Goal: Task Accomplishment & Management: Use online tool/utility

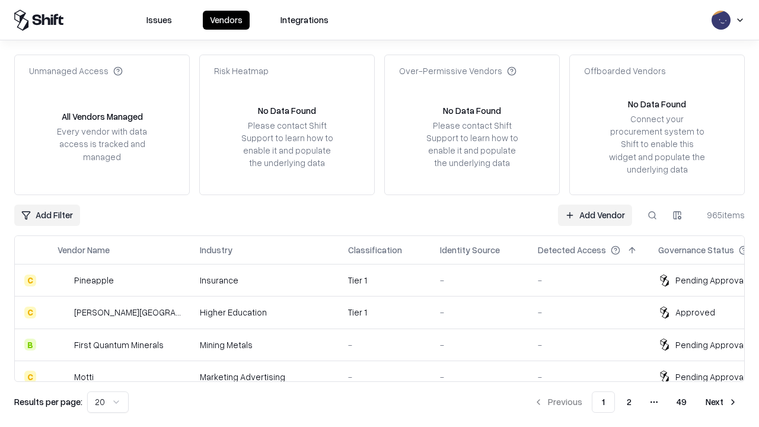
click at [594, 215] on link "Add Vendor" at bounding box center [595, 214] width 74 height 21
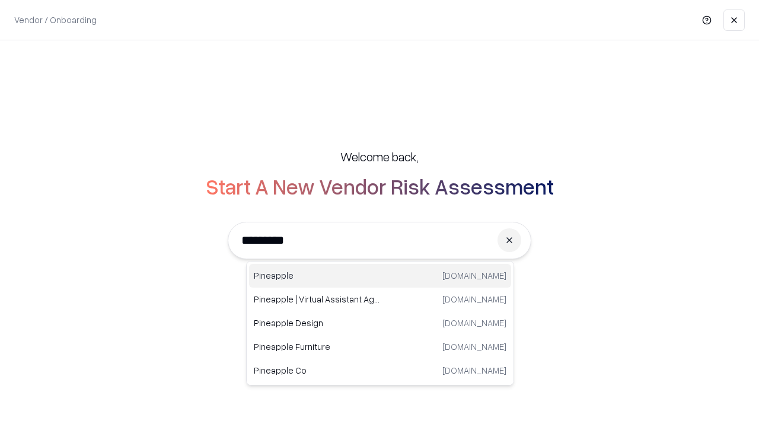
click at [380, 276] on div "Pineapple [DOMAIN_NAME]" at bounding box center [380, 276] width 262 height 24
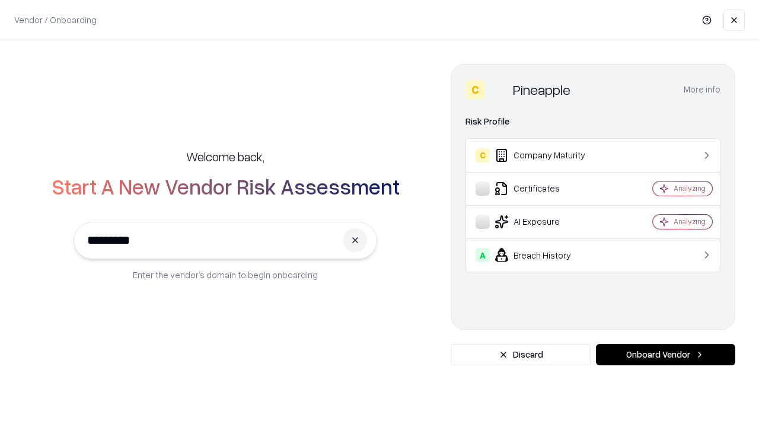
type input "*********"
click at [665, 354] on button "Onboard Vendor" at bounding box center [665, 354] width 139 height 21
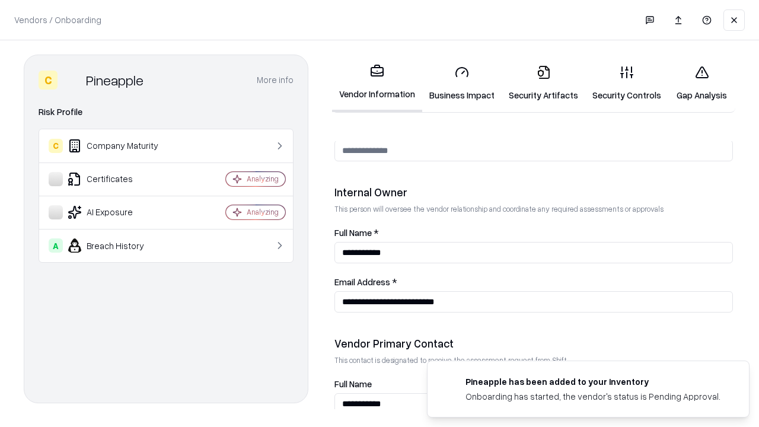
scroll to position [614, 0]
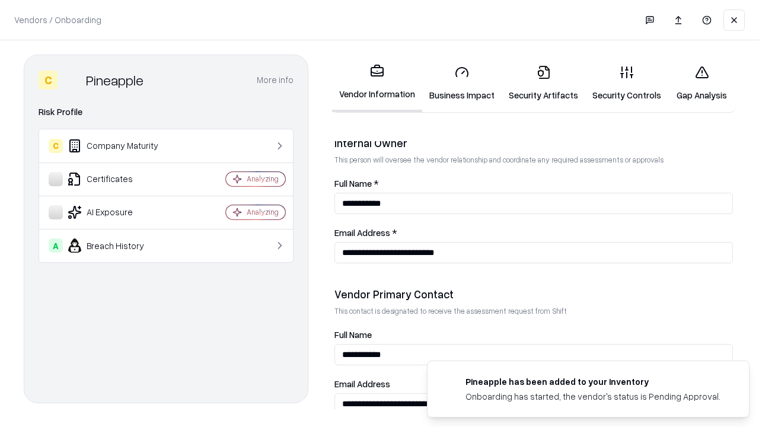
click at [462, 83] on link "Business Impact" at bounding box center [461, 83] width 79 height 55
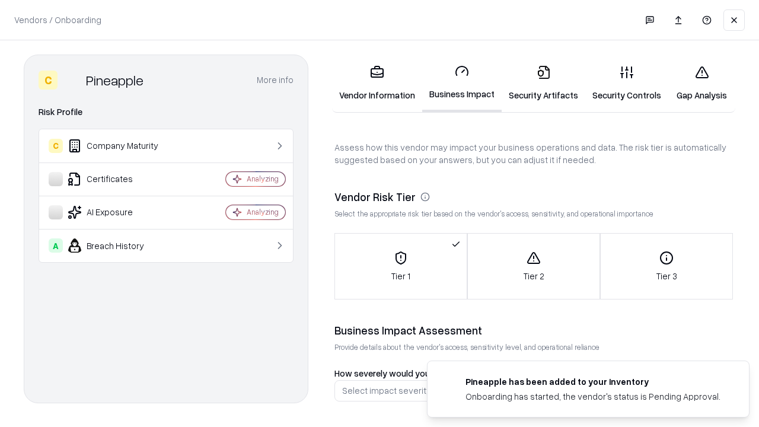
click at [701, 83] on link "Gap Analysis" at bounding box center [701, 83] width 67 height 55
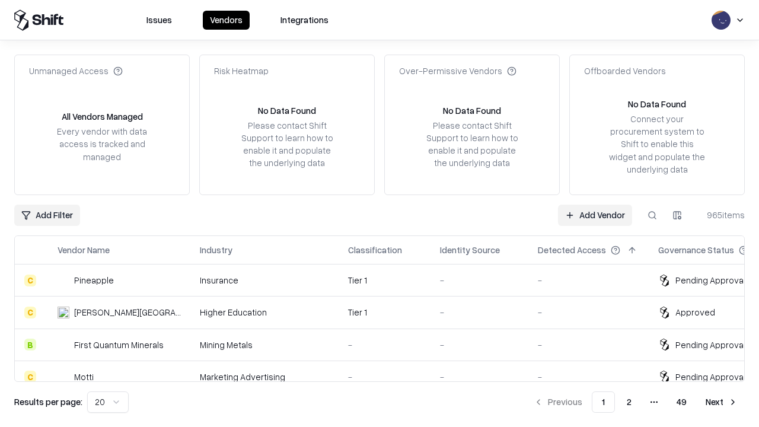
click at [594, 215] on link "Add Vendor" at bounding box center [595, 214] width 74 height 21
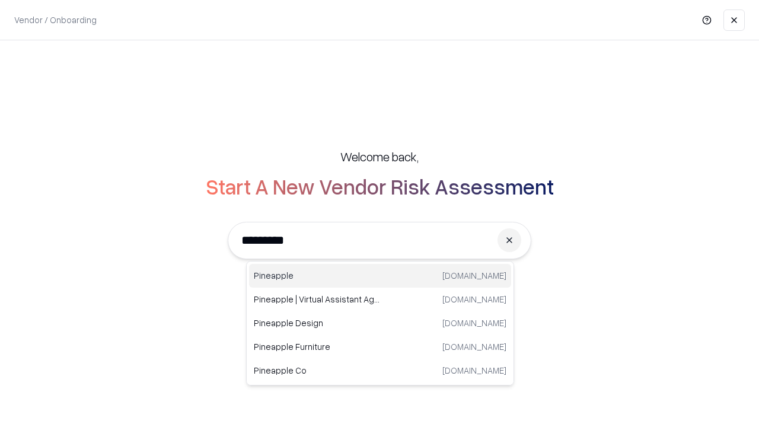
click at [380, 276] on div "Pineapple [DOMAIN_NAME]" at bounding box center [380, 276] width 262 height 24
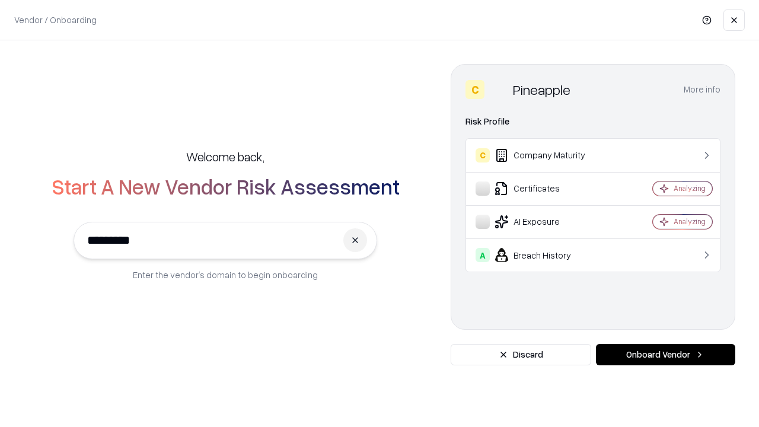
type input "*********"
click at [665, 354] on button "Onboard Vendor" at bounding box center [665, 354] width 139 height 21
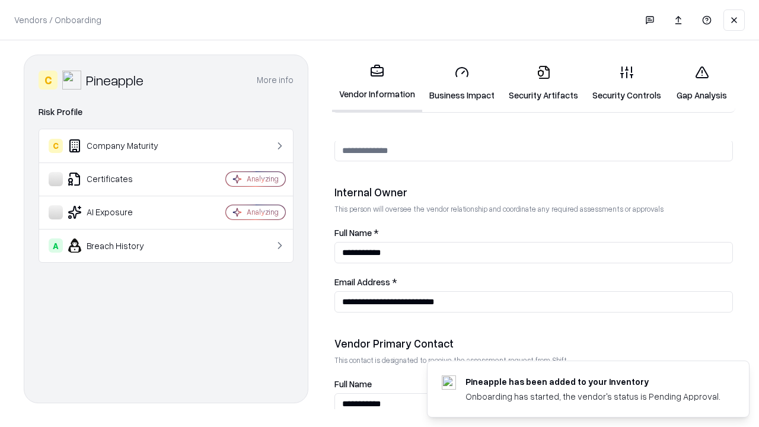
scroll to position [614, 0]
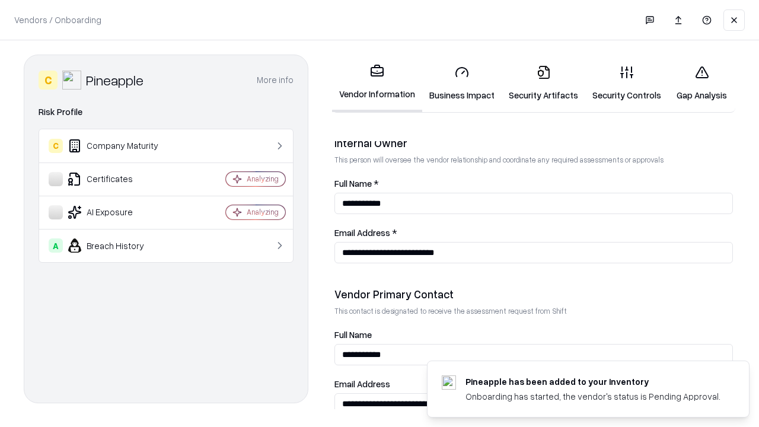
click at [701, 83] on link "Gap Analysis" at bounding box center [701, 83] width 67 height 55
